Goal: Complete application form

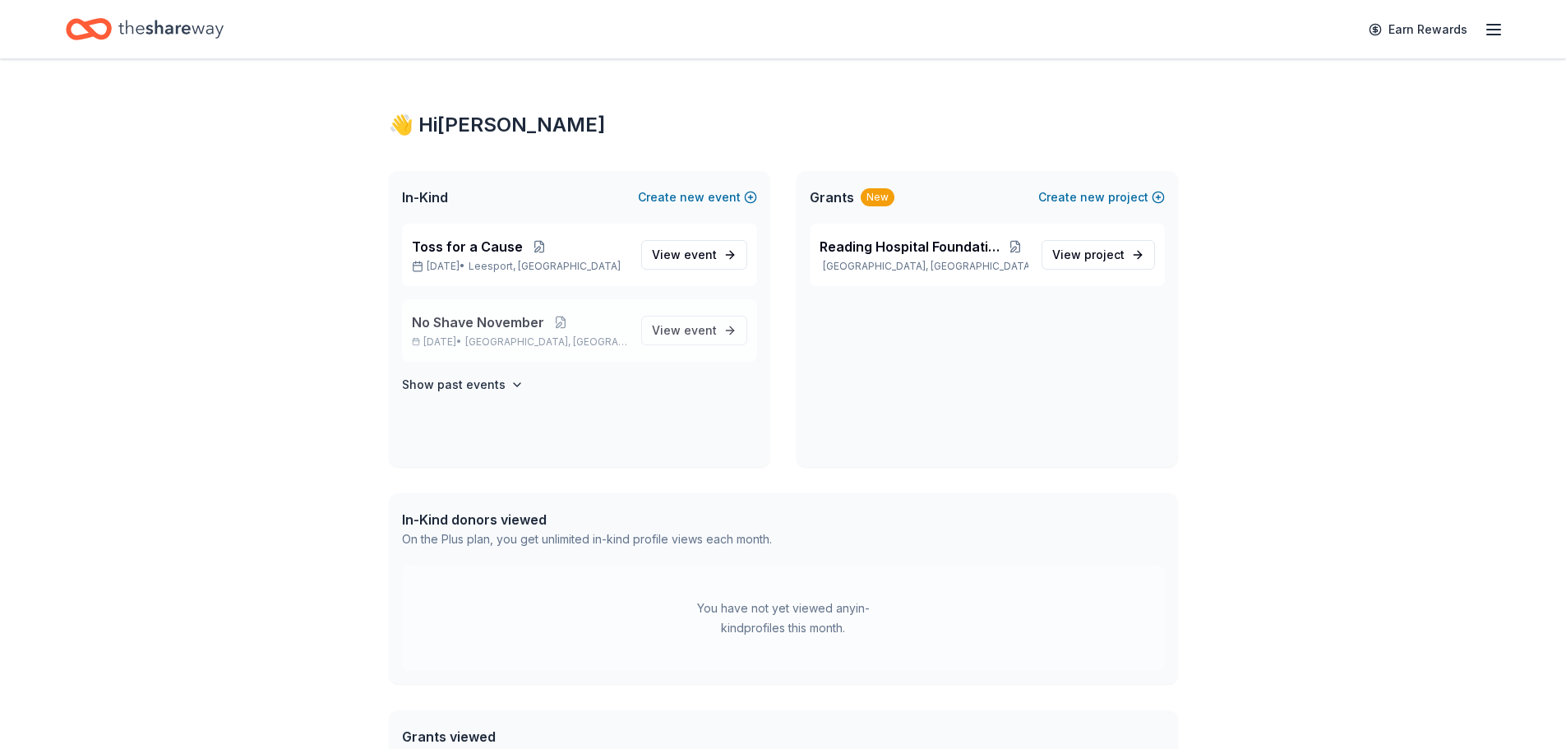
click at [534, 342] on span "West Reading, PA" at bounding box center [546, 341] width 162 height 13
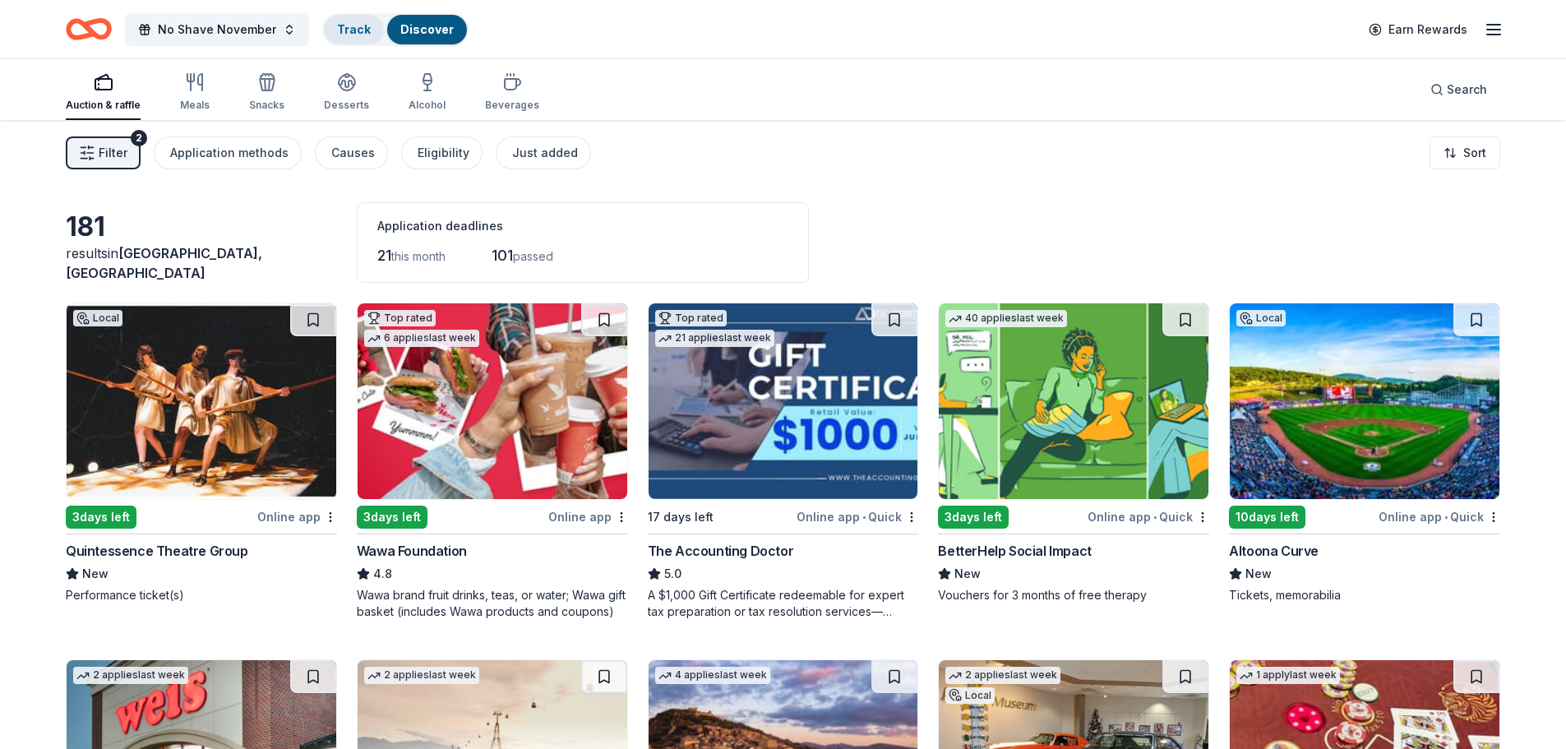
click at [341, 28] on link "Track" at bounding box center [354, 29] width 34 height 14
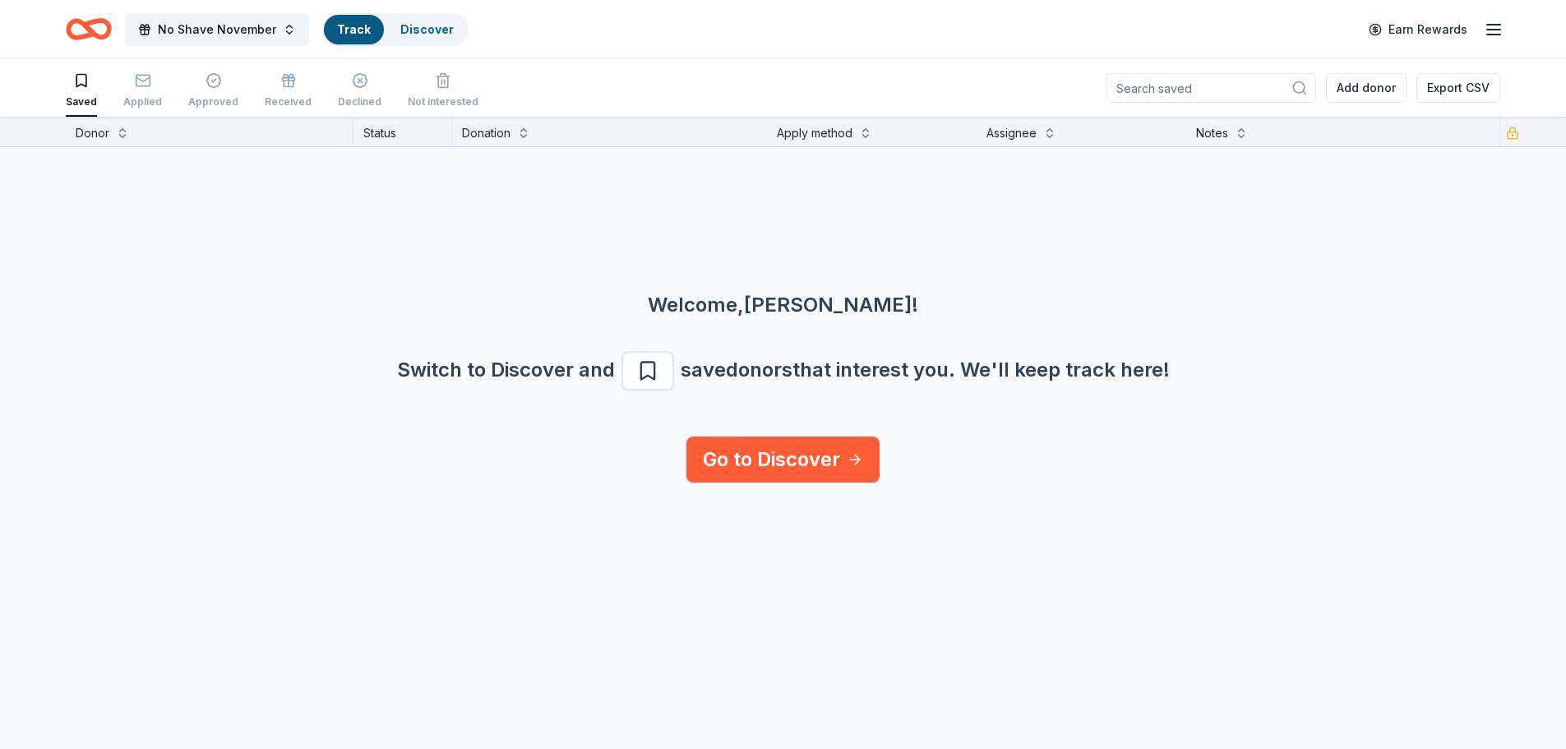
scroll to position [1, 0]
click at [421, 30] on link "Discover" at bounding box center [426, 29] width 53 height 14
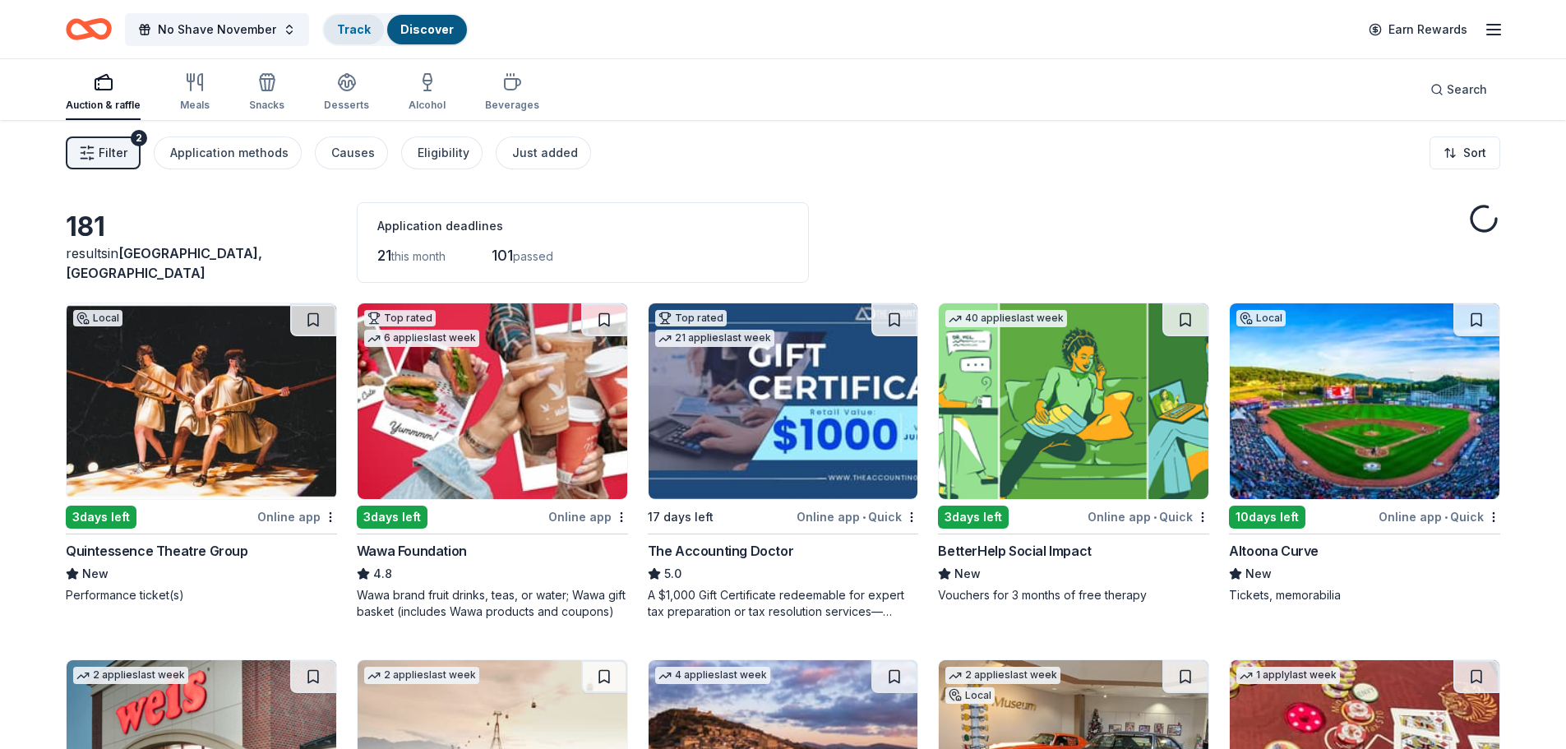
click at [349, 33] on link "Track" at bounding box center [354, 29] width 34 height 14
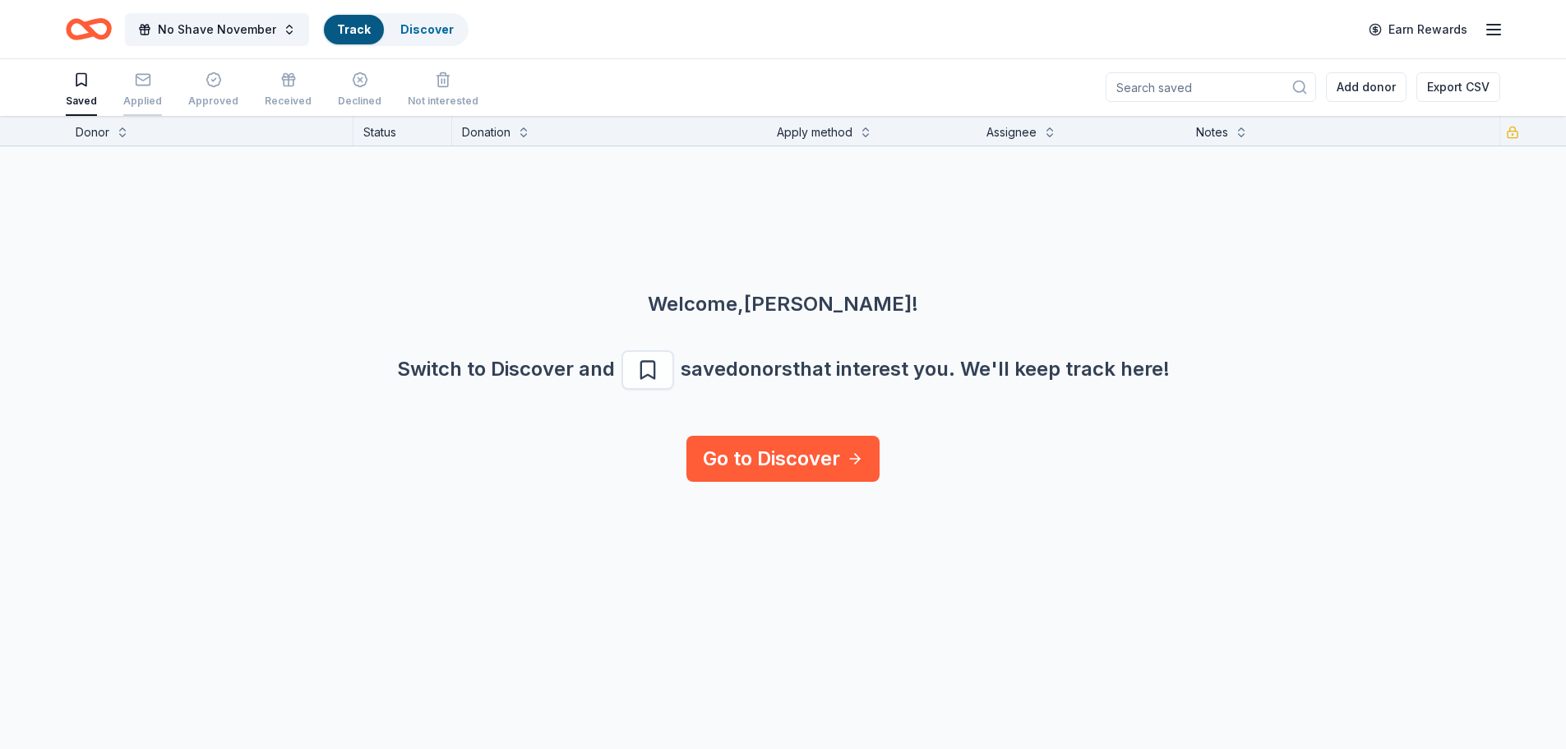
click at [137, 82] on icon "button" at bounding box center [143, 80] width 16 height 16
click at [257, 35] on span "No Shave November" at bounding box center [217, 30] width 118 height 20
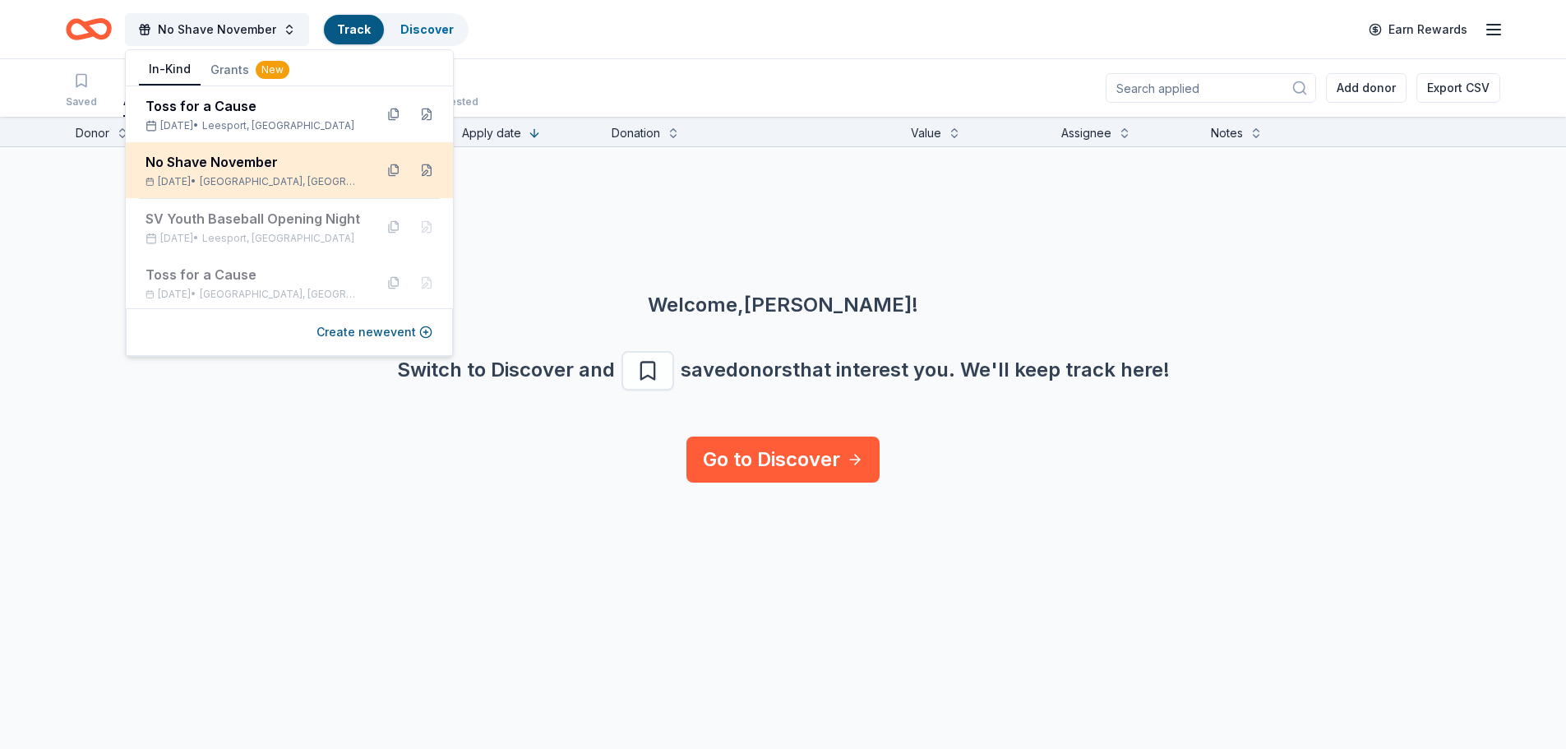
click at [258, 167] on div "No Shave November" at bounding box center [252, 162] width 215 height 20
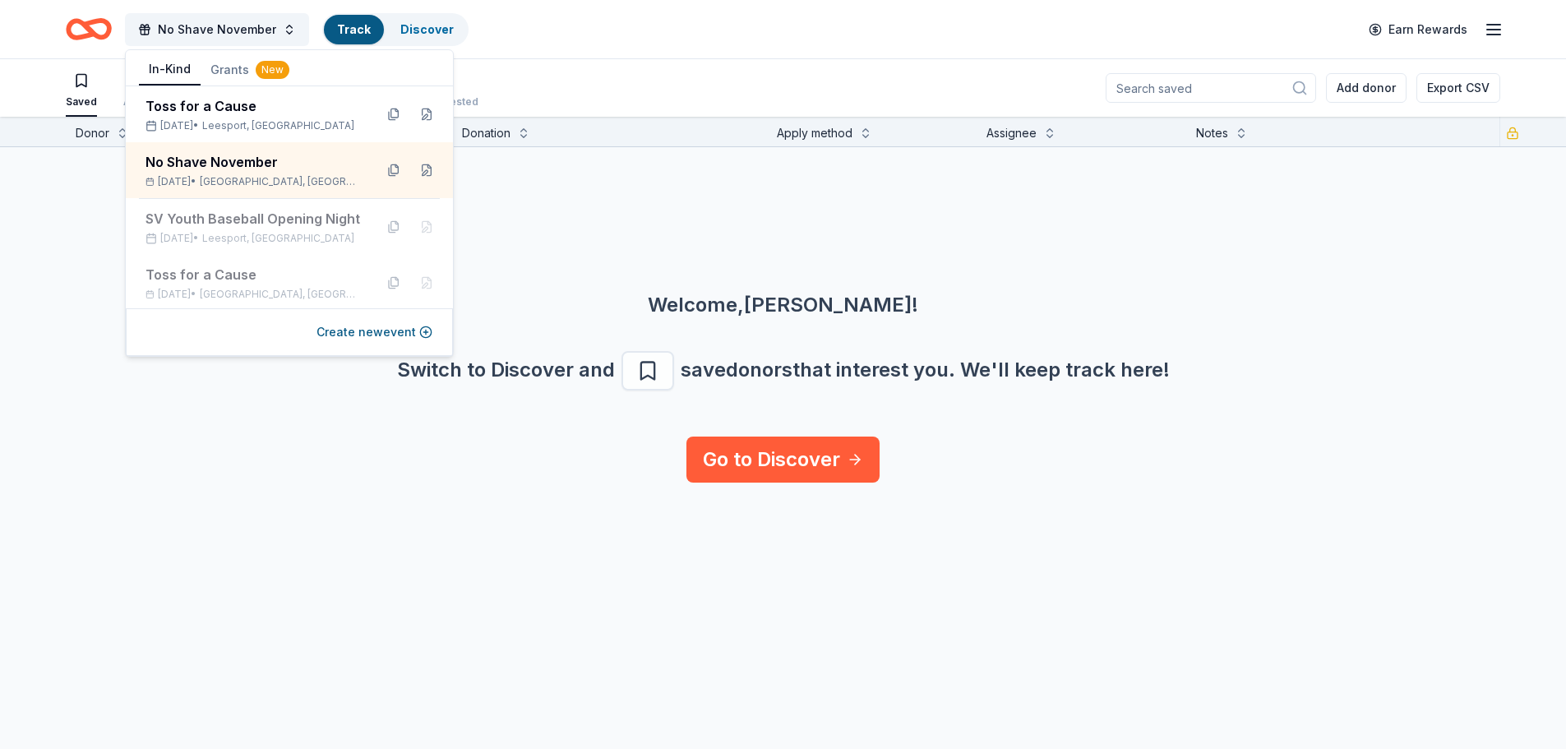
click at [519, 57] on div "No Shave November Track Discover Earn Rewards" at bounding box center [783, 29] width 1566 height 58
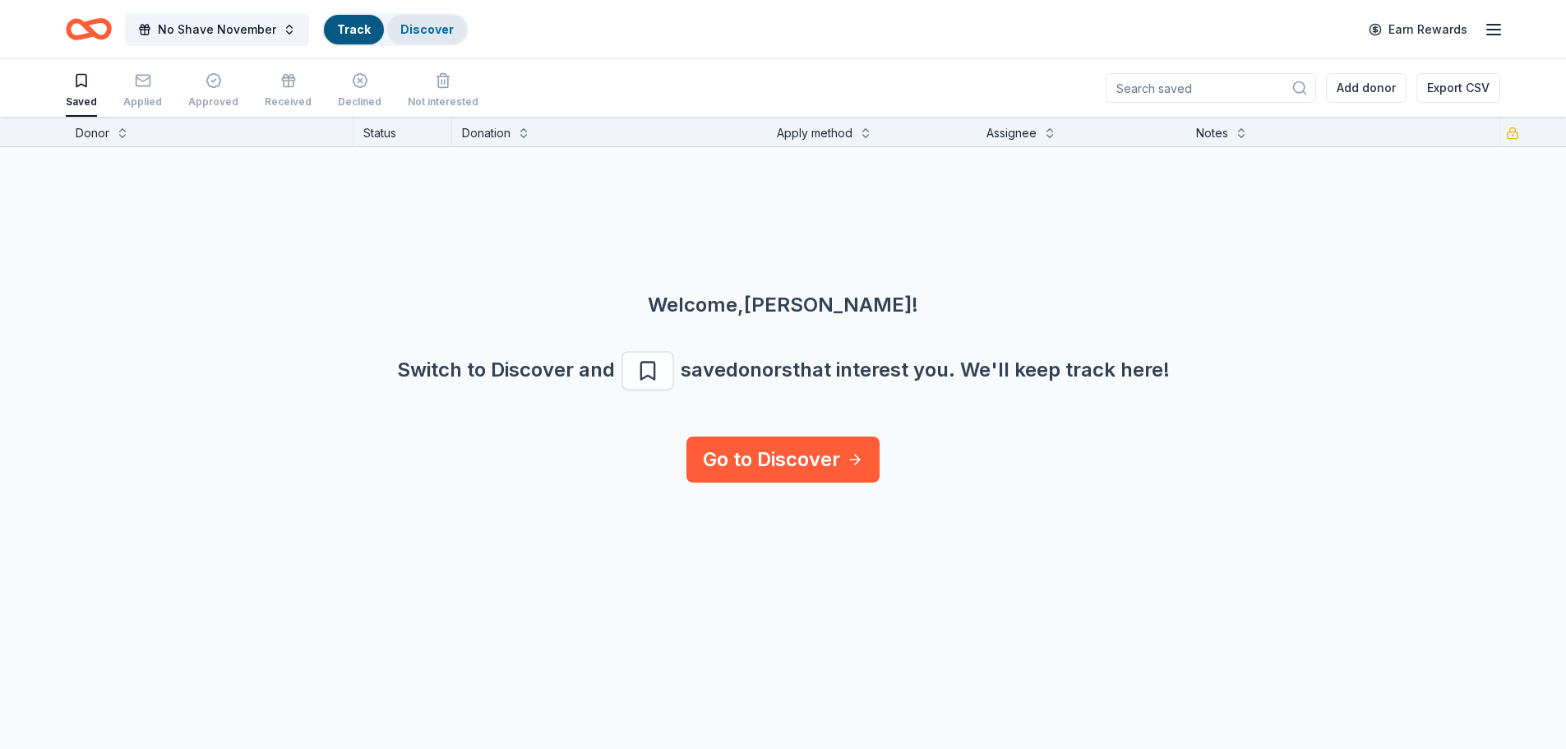
click at [426, 35] on link "Discover" at bounding box center [426, 29] width 53 height 14
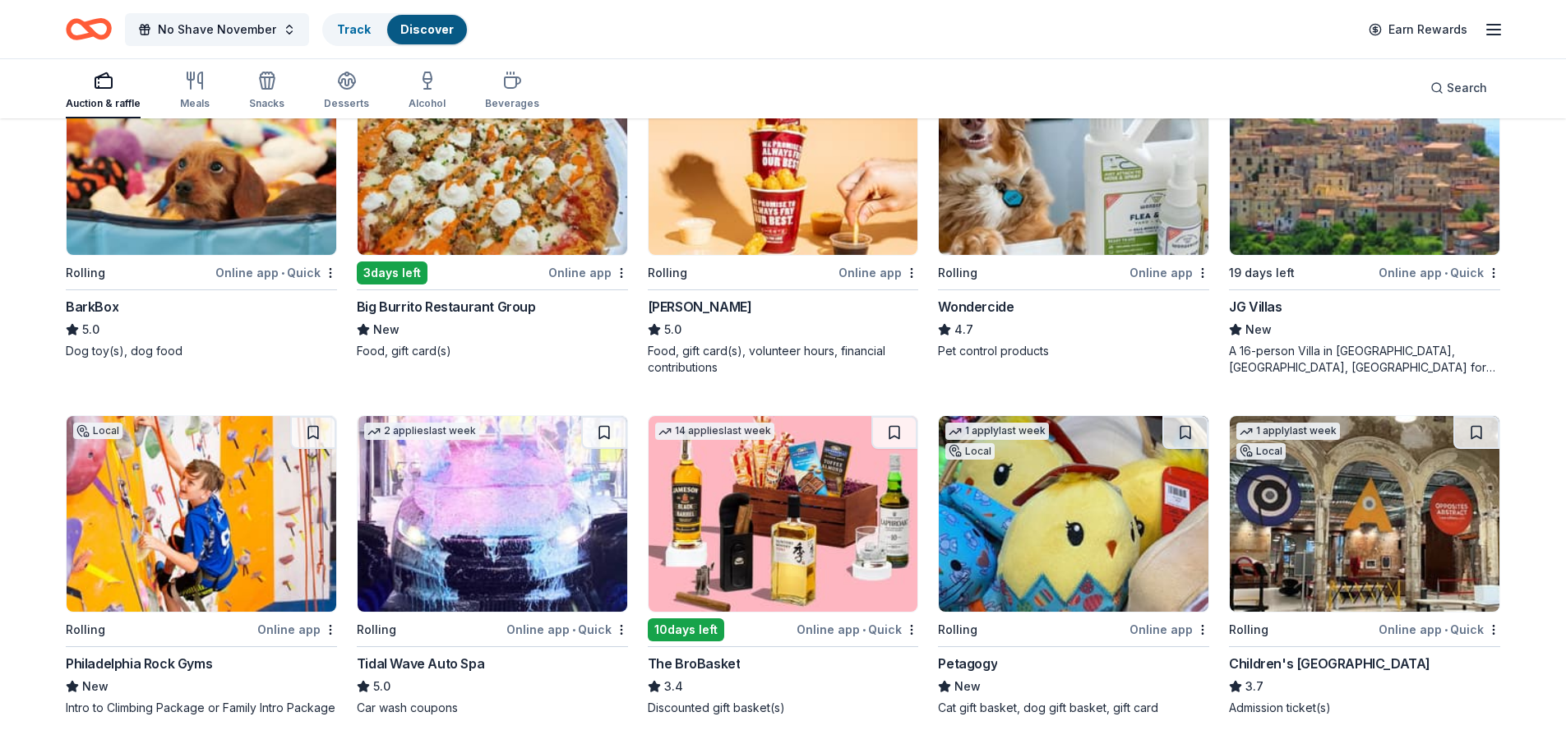
scroll to position [1319, 0]
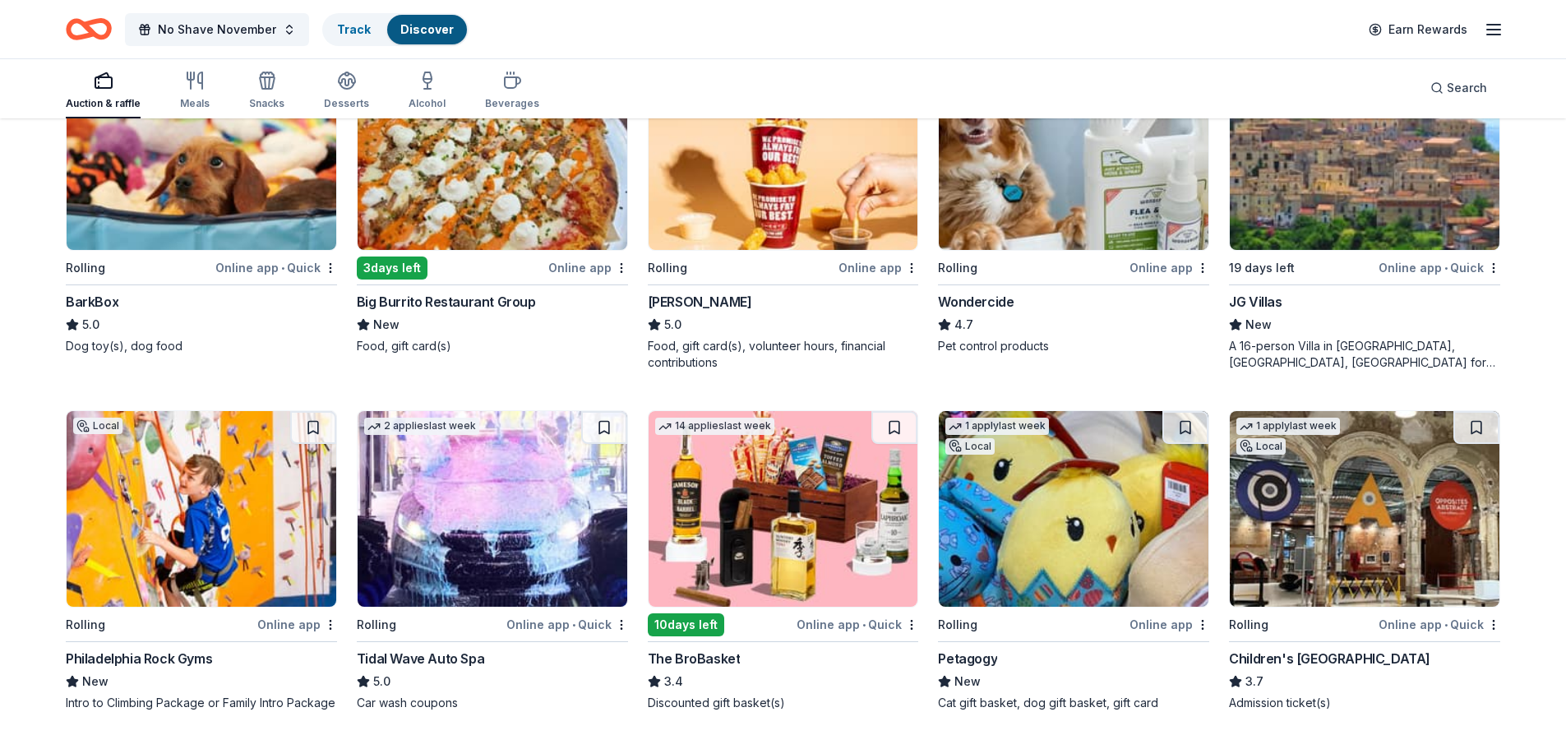
click at [779, 589] on img at bounding box center [784, 509] width 270 height 196
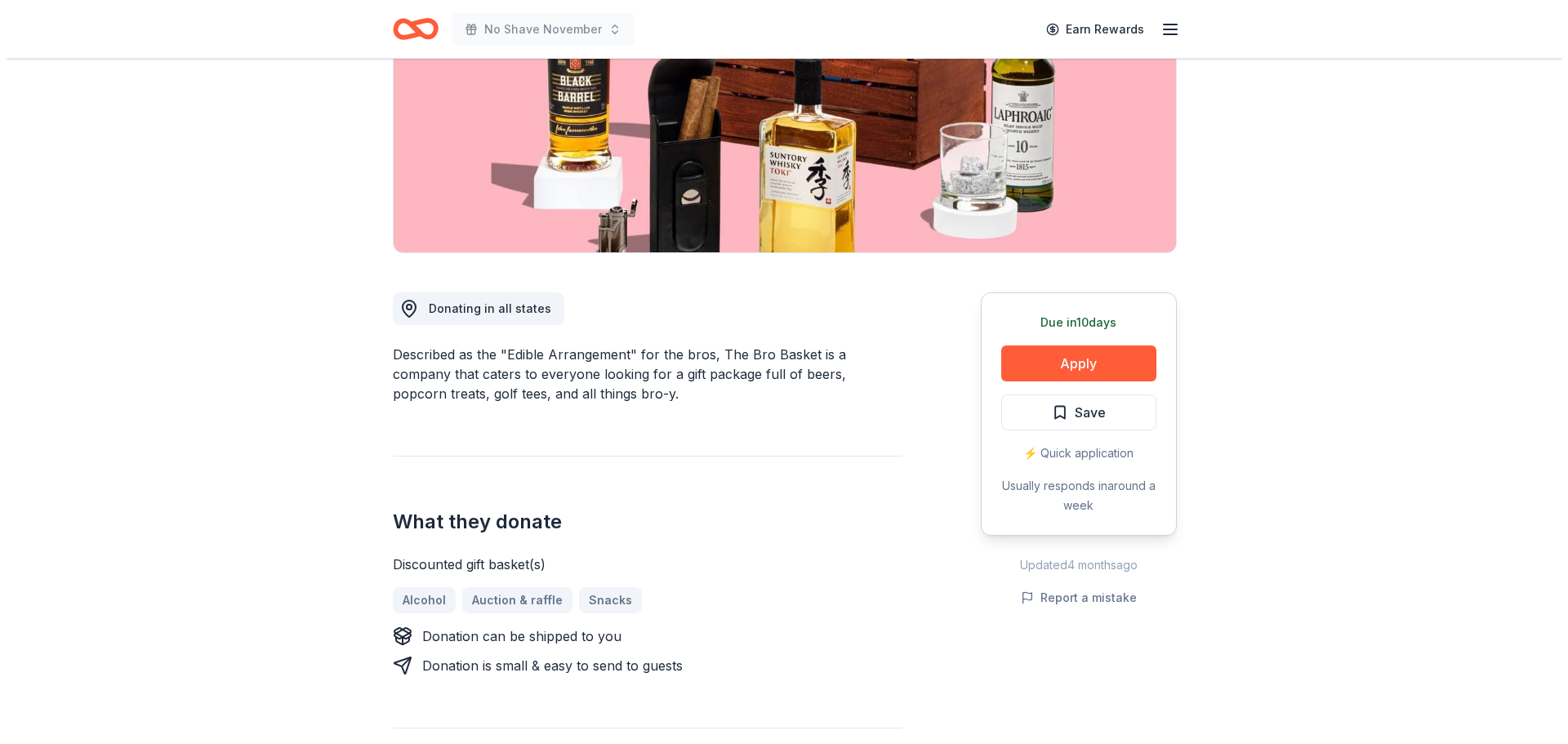
scroll to position [245, 0]
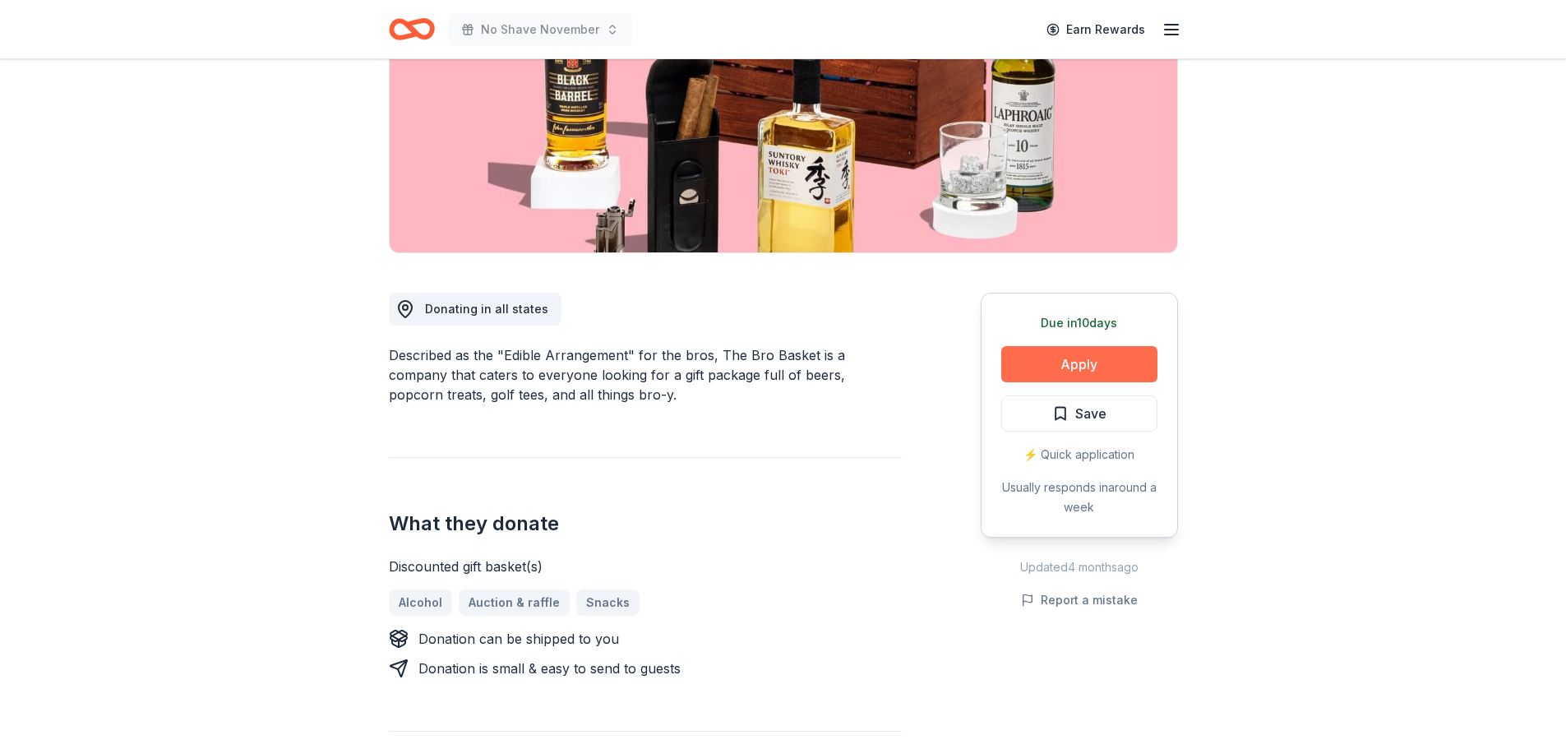
click at [1055, 362] on button "Apply" at bounding box center [1079, 364] width 156 height 36
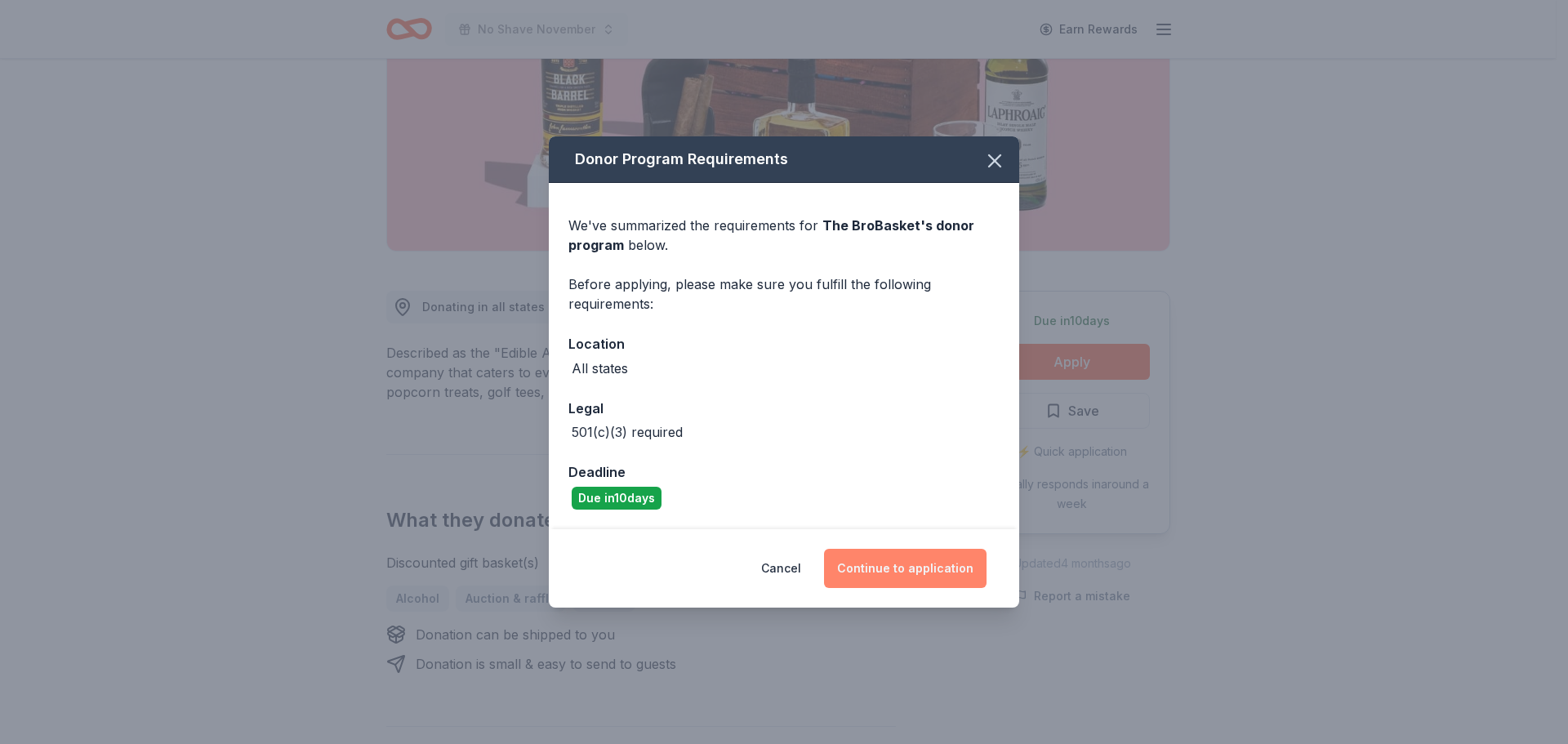
click at [960, 569] on button "Continue to application" at bounding box center [905, 567] width 163 height 39
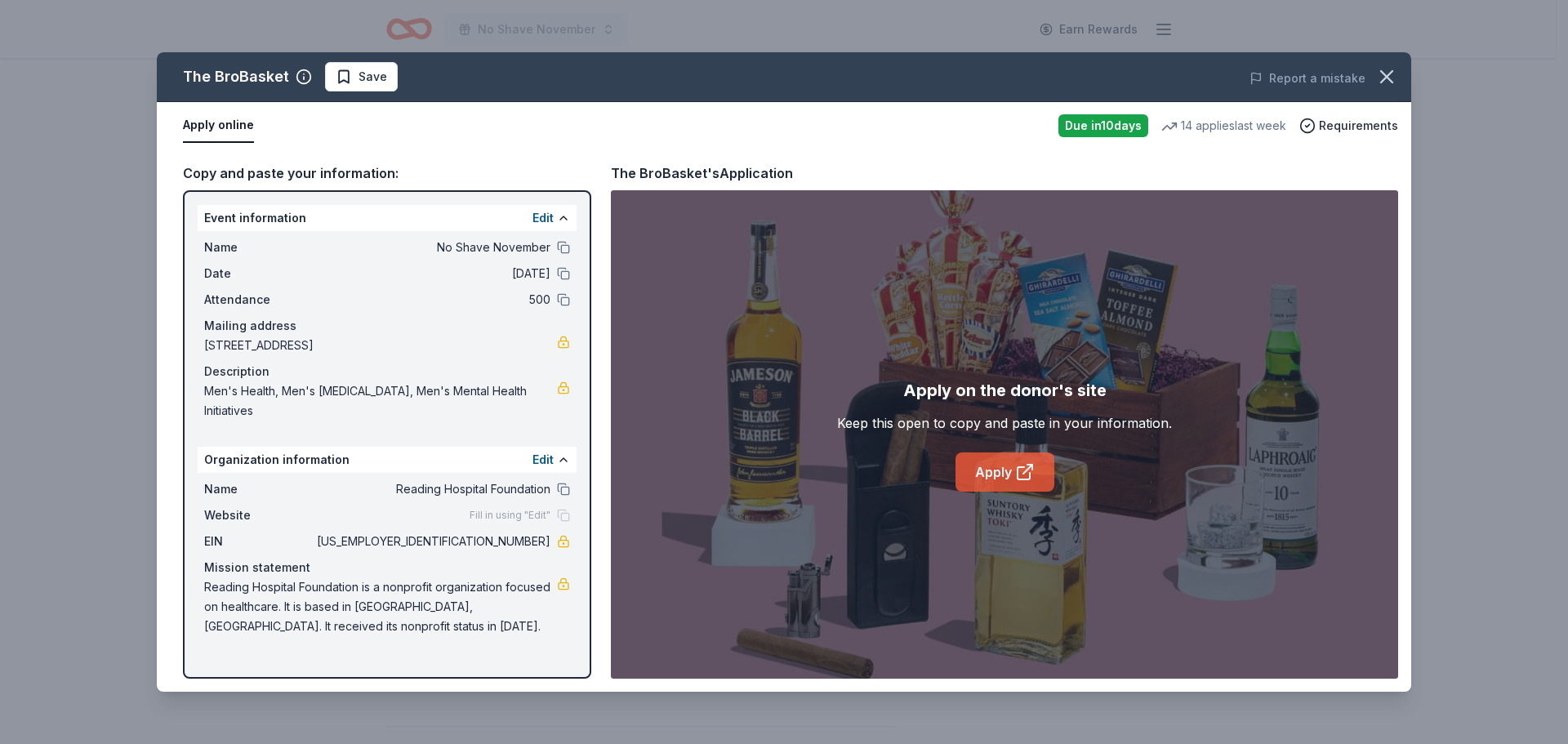
click at [982, 461] on link "Apply" at bounding box center [1005, 471] width 98 height 39
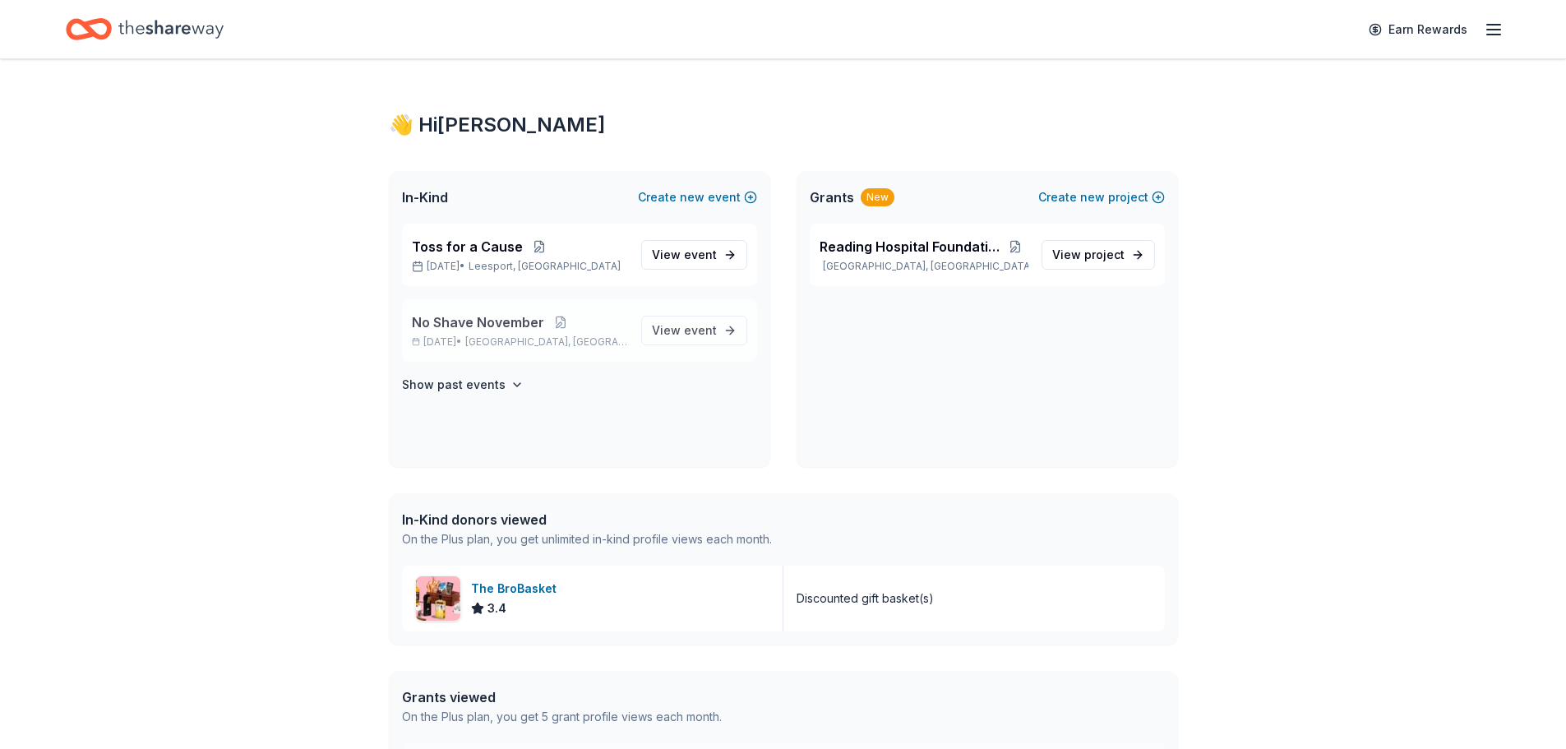
click at [499, 335] on div "No Shave November [DATE] • [GEOGRAPHIC_DATA], [GEOGRAPHIC_DATA]" at bounding box center [520, 330] width 216 height 36
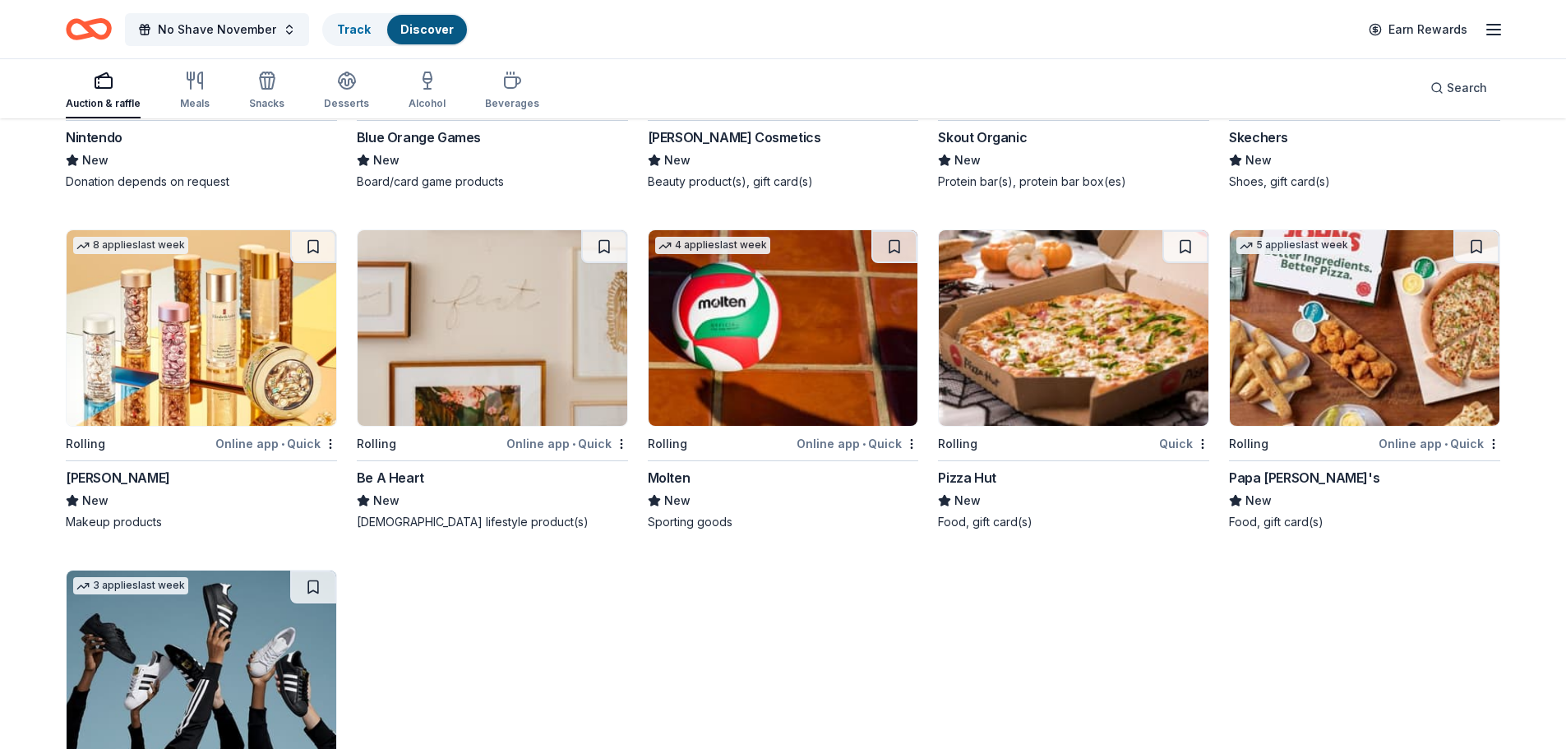
scroll to position [12433, 0]
